Goal: Transaction & Acquisition: Download file/media

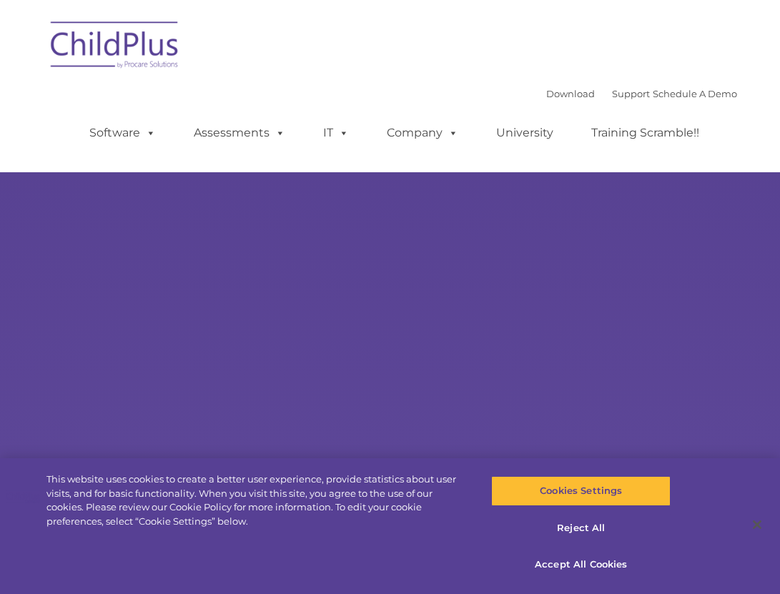
select select "MEDIUM"
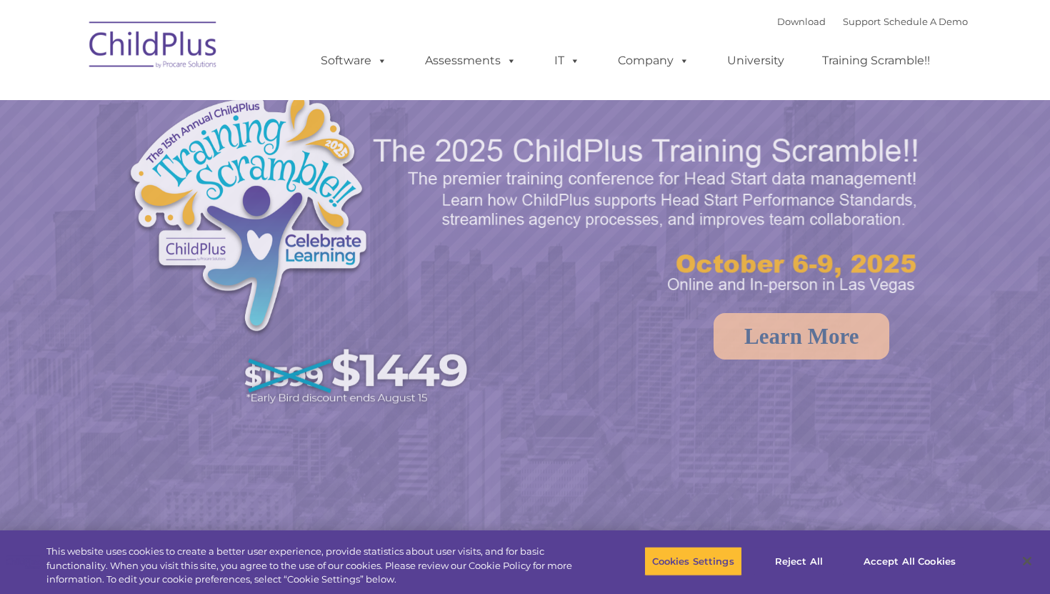
select select "MEDIUM"
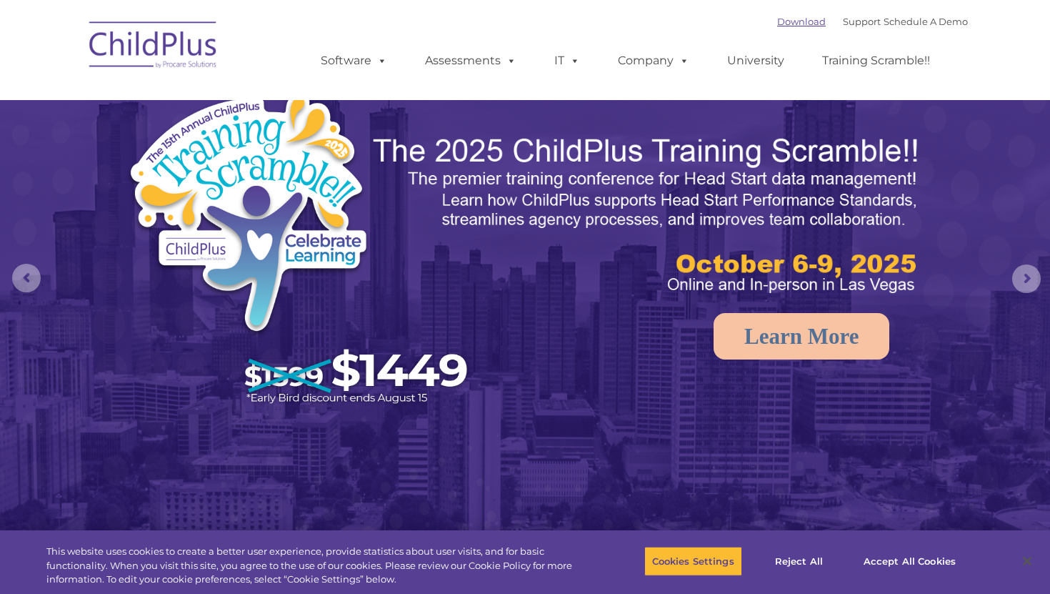
click at [785, 22] on link "Download" at bounding box center [801, 21] width 49 height 11
